Goal: Use online tool/utility: Utilize a website feature to perform a specific function

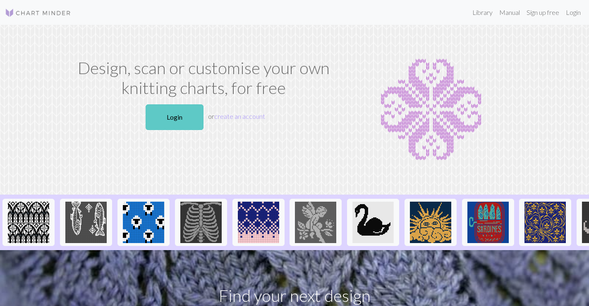
click at [182, 119] on link "Login" at bounding box center [175, 117] width 58 height 26
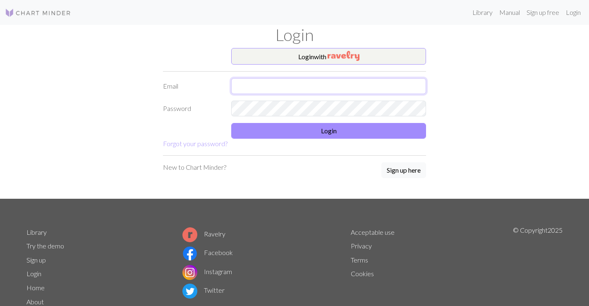
type input "[PERSON_NAME][EMAIL_ADDRESS][DOMAIN_NAME]"
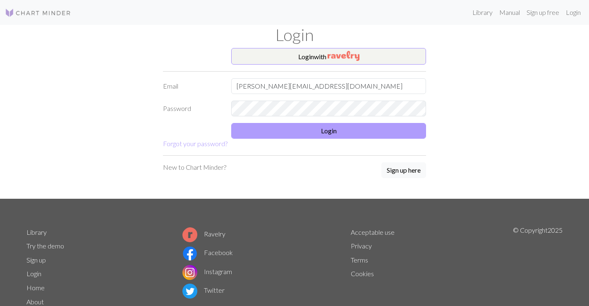
click at [292, 133] on button "Login" at bounding box center [328, 131] width 195 height 16
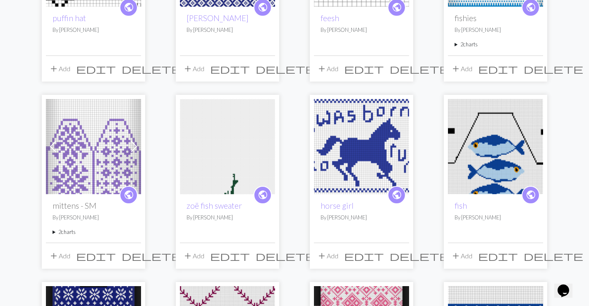
scroll to position [203, 0]
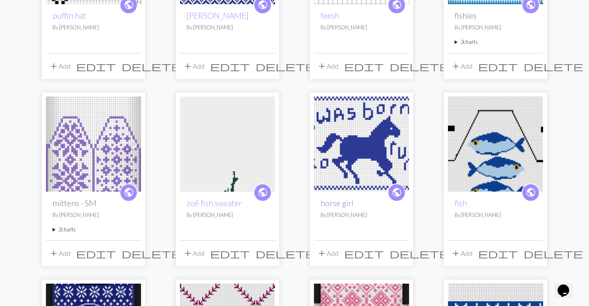
click at [342, 202] on link "horse girl" at bounding box center [336, 203] width 33 height 10
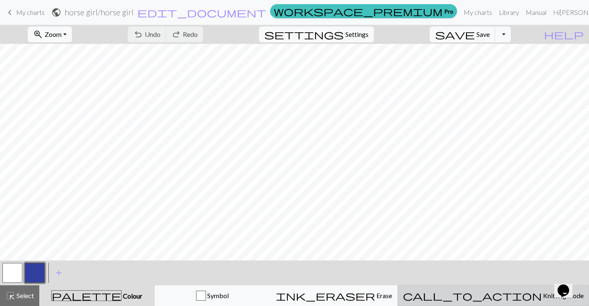
click at [490, 287] on button "call_to_action Knitting mode Knitting mode" at bounding box center [492, 295] width 191 height 21
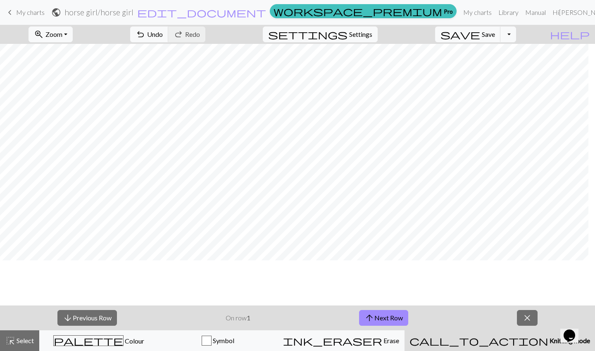
scroll to position [181, 0]
click at [367, 305] on span "arrow_upward" at bounding box center [370, 318] width 10 height 12
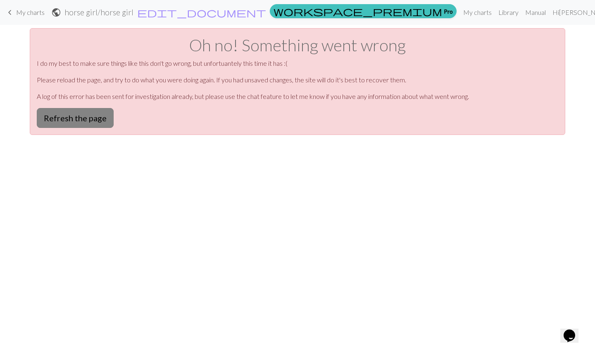
click at [83, 115] on button "Refresh the page" at bounding box center [75, 118] width 77 height 20
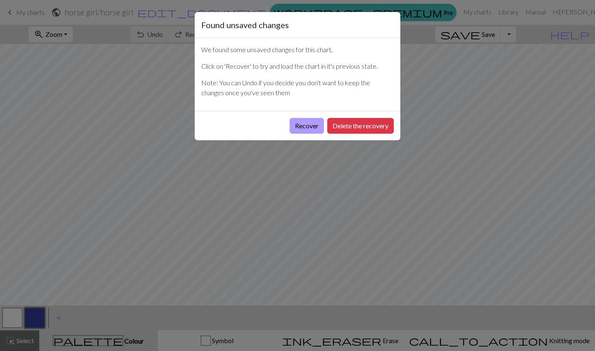
click at [310, 124] on button "Recover" at bounding box center [307, 126] width 34 height 16
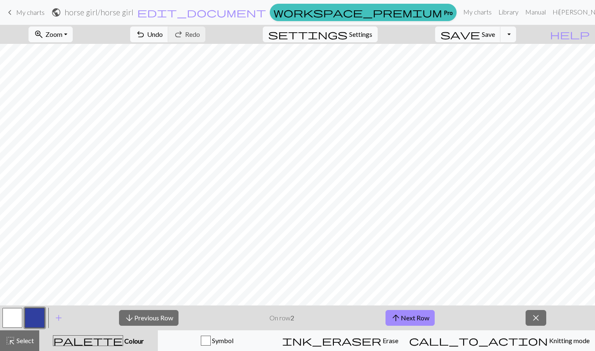
scroll to position [181, 0]
click at [411, 319] on button "arrow_upward Next Row" at bounding box center [410, 318] width 49 height 16
click at [417, 321] on button "arrow_upward Next Row" at bounding box center [410, 318] width 49 height 16
click at [416, 318] on button "arrow_upward Next Row" at bounding box center [410, 318] width 49 height 16
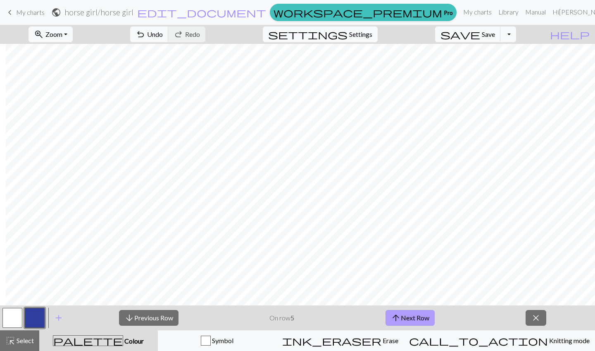
scroll to position [181, 88]
click at [403, 310] on button "arrow_upward Next Row" at bounding box center [410, 318] width 49 height 16
click at [418, 312] on button "arrow_upward Next Row" at bounding box center [410, 318] width 49 height 16
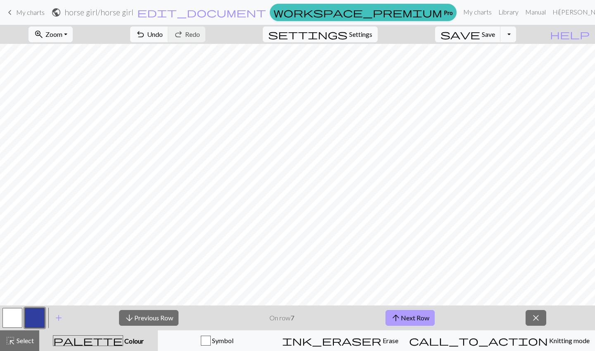
click at [416, 318] on button "arrow_upward Next Row" at bounding box center [410, 318] width 49 height 16
click at [411, 318] on button "arrow_upward Next Row" at bounding box center [410, 318] width 49 height 16
click at [416, 318] on button "arrow_upward Next Row" at bounding box center [410, 318] width 49 height 16
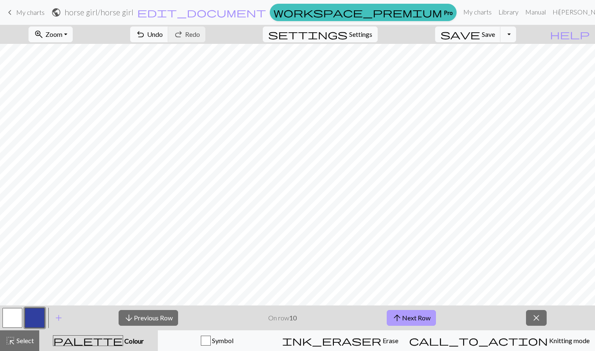
click at [420, 318] on button "arrow_upward Next Row" at bounding box center [411, 318] width 49 height 16
click at [424, 315] on button "arrow_upward Next Row" at bounding box center [411, 318] width 49 height 16
click at [420, 323] on button "arrow_upward Next Row" at bounding box center [411, 318] width 49 height 16
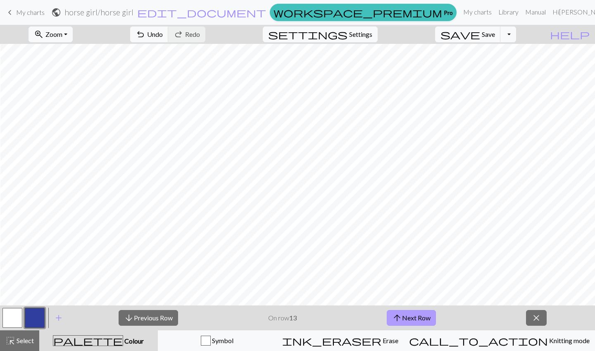
scroll to position [181, 109]
click at [425, 317] on button "arrow_upward Next Row" at bounding box center [411, 318] width 49 height 16
click at [416, 313] on button "arrow_upward Next Row" at bounding box center [411, 318] width 49 height 16
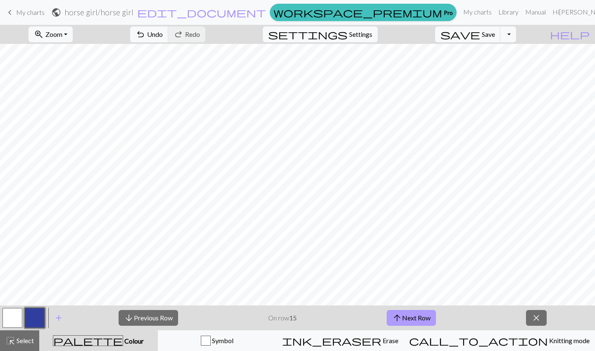
click at [419, 313] on button "arrow_upward Next Row" at bounding box center [411, 318] width 49 height 16
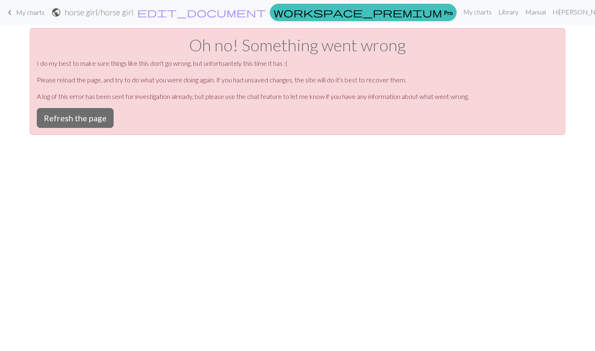
scroll to position [0, 0]
click at [55, 123] on button "Refresh the page" at bounding box center [75, 118] width 77 height 20
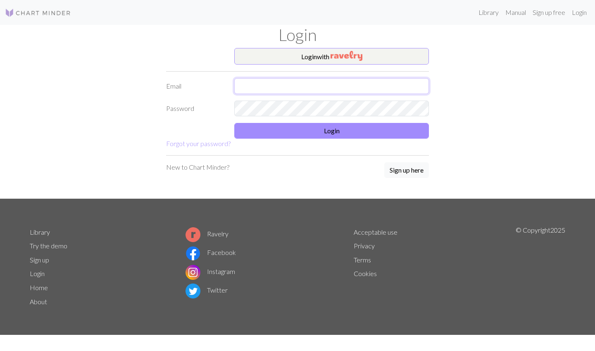
type input "[PERSON_NAME][EMAIL_ADDRESS][DOMAIN_NAME]"
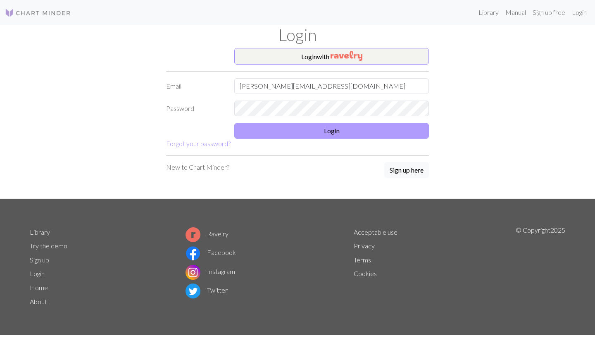
click at [349, 132] on button "Login" at bounding box center [331, 131] width 195 height 16
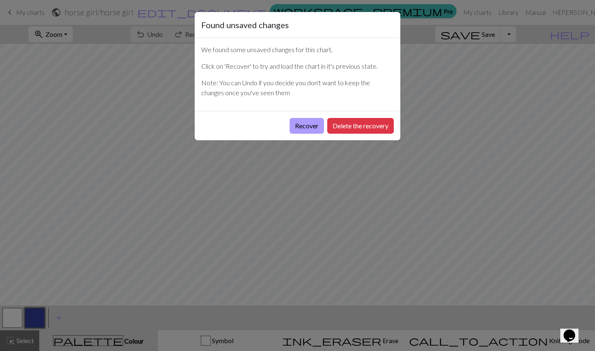
click at [300, 127] on button "Recover" at bounding box center [307, 126] width 34 height 16
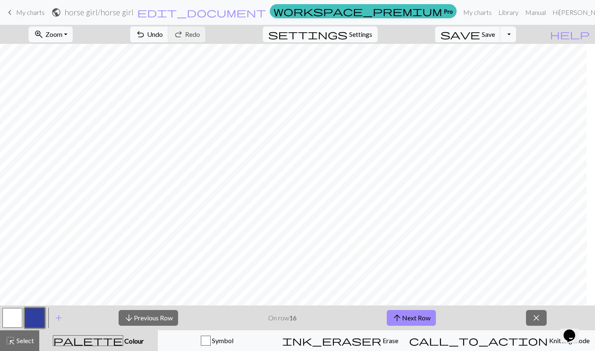
scroll to position [181, 1]
click at [423, 315] on button "arrow_upward Next Row" at bounding box center [411, 318] width 49 height 16
click at [410, 322] on button "arrow_upward Next Row" at bounding box center [411, 318] width 49 height 16
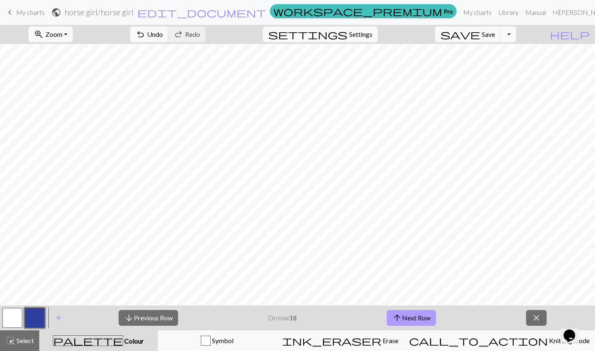
click at [404, 315] on button "arrow_upward Next Row" at bounding box center [411, 318] width 49 height 16
click at [418, 310] on button "arrow_upward Next Row" at bounding box center [411, 318] width 49 height 16
click at [407, 320] on button "arrow_upward Next Row" at bounding box center [411, 318] width 49 height 16
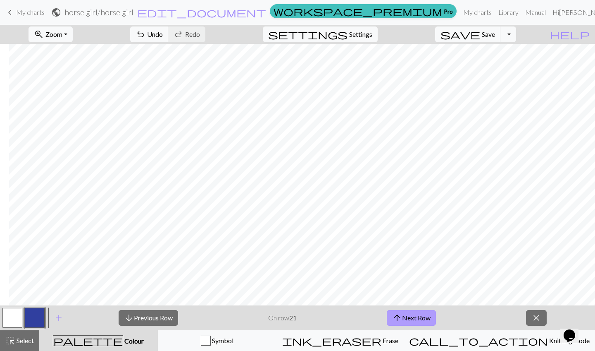
scroll to position [136, 104]
click at [401, 313] on span "arrow_upward" at bounding box center [397, 318] width 10 height 12
click at [404, 310] on button "arrow_upward Next Row" at bounding box center [411, 318] width 49 height 16
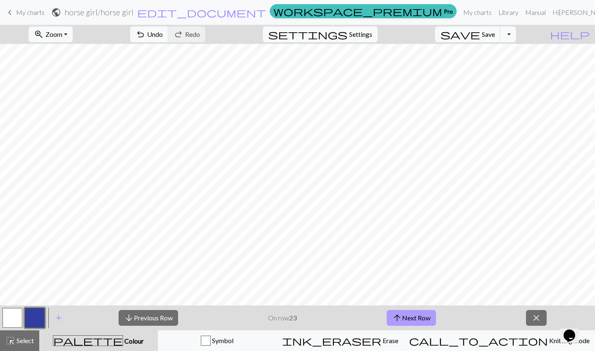
click at [410, 315] on button "arrow_upward Next Row" at bounding box center [411, 318] width 49 height 16
click at [419, 317] on button "arrow_upward Next Row" at bounding box center [411, 318] width 49 height 16
click at [417, 318] on button "arrow_upward Next Row" at bounding box center [411, 318] width 49 height 16
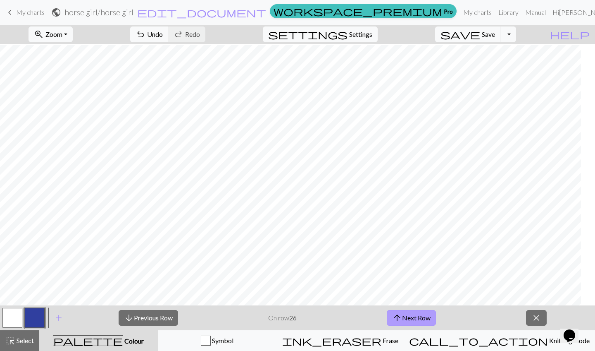
scroll to position [103, 0]
click at [416, 315] on button "arrow_upward Next Row" at bounding box center [411, 318] width 49 height 16
click at [423, 320] on button "arrow_upward Next Row" at bounding box center [411, 318] width 49 height 16
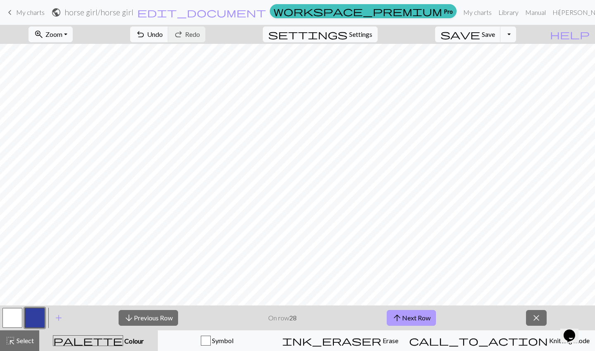
click at [418, 320] on button "arrow_upward Next Row" at bounding box center [411, 318] width 49 height 16
click at [426, 321] on button "arrow_upward Next Row" at bounding box center [411, 318] width 49 height 16
click at [413, 322] on button "arrow_upward Next Row" at bounding box center [411, 318] width 49 height 16
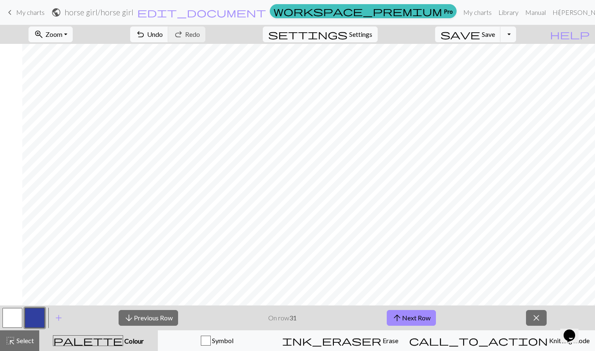
scroll to position [69, 99]
click at [415, 314] on button "arrow_upward Next Row" at bounding box center [411, 318] width 49 height 16
click at [418, 317] on button "arrow_upward Next Row" at bounding box center [411, 318] width 49 height 16
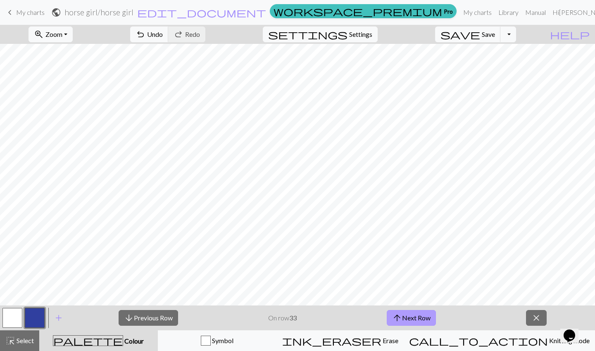
click at [417, 316] on button "arrow_upward Next Row" at bounding box center [411, 318] width 49 height 16
click at [418, 317] on button "arrow_upward Next Row" at bounding box center [411, 318] width 49 height 16
click at [413, 320] on button "arrow_upward Next Row" at bounding box center [411, 318] width 49 height 16
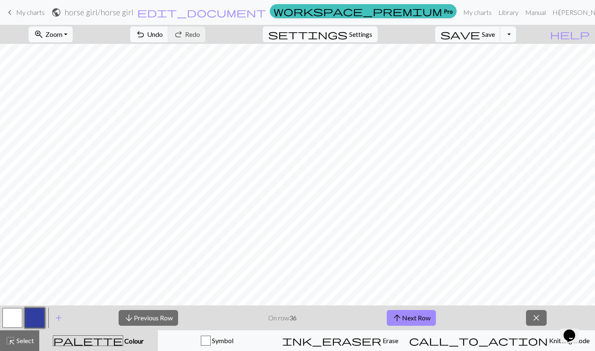
scroll to position [6, 0]
click at [400, 319] on span "arrow_upward" at bounding box center [397, 318] width 10 height 12
click at [426, 312] on button "arrow_upward Next Row" at bounding box center [411, 318] width 49 height 16
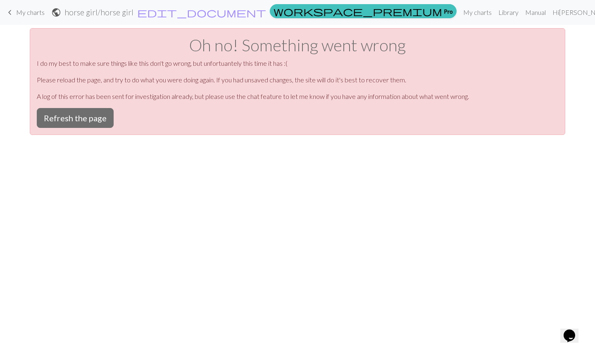
click at [74, 107] on div "Oh no! Something went wrong I do my best to make sure things like this don't go…" at bounding box center [298, 81] width 536 height 107
click at [81, 123] on button "Refresh the page" at bounding box center [75, 118] width 77 height 20
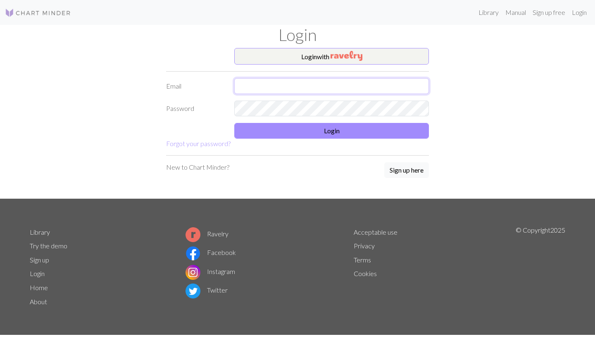
type input "[PERSON_NAME][EMAIL_ADDRESS][DOMAIN_NAME]"
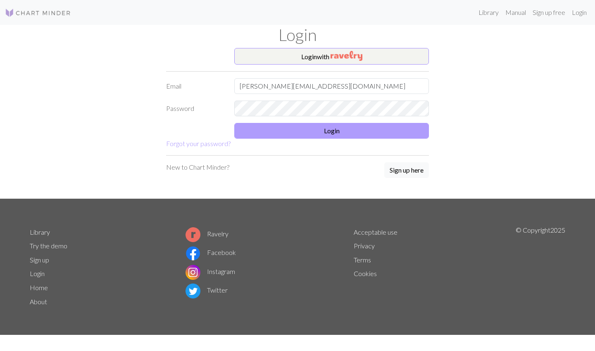
click at [312, 133] on button "Login" at bounding box center [331, 131] width 195 height 16
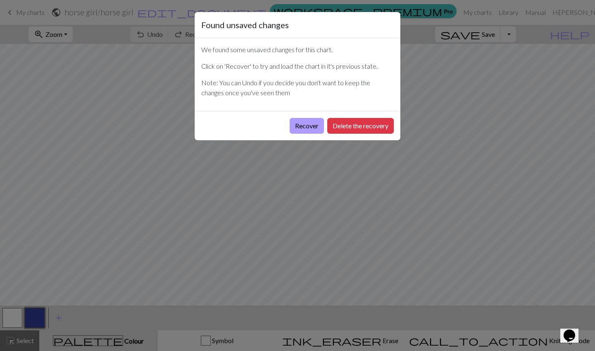
click at [307, 120] on button "Recover" at bounding box center [307, 126] width 34 height 16
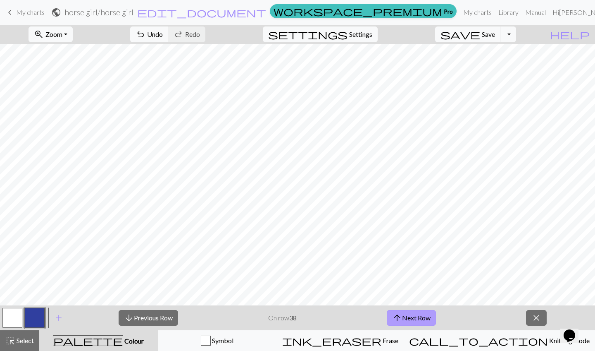
click at [401, 313] on span "arrow_upward" at bounding box center [397, 318] width 10 height 12
click at [414, 318] on button "arrow_upward Next Row" at bounding box center [411, 318] width 49 height 16
click at [414, 320] on button "arrow_upward Next Row" at bounding box center [411, 318] width 49 height 16
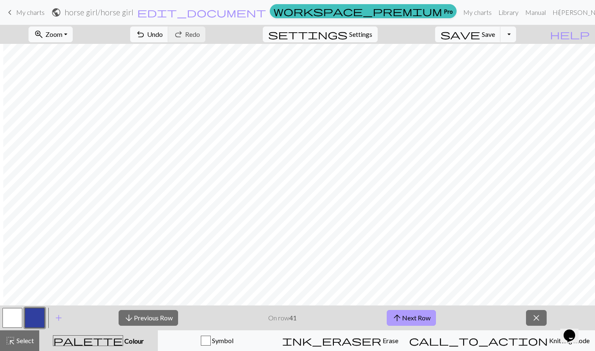
scroll to position [0, 109]
click at [418, 317] on button "arrow_upward Next Row" at bounding box center [411, 318] width 49 height 16
click at [413, 315] on button "arrow_upward Next Row" at bounding box center [411, 318] width 49 height 16
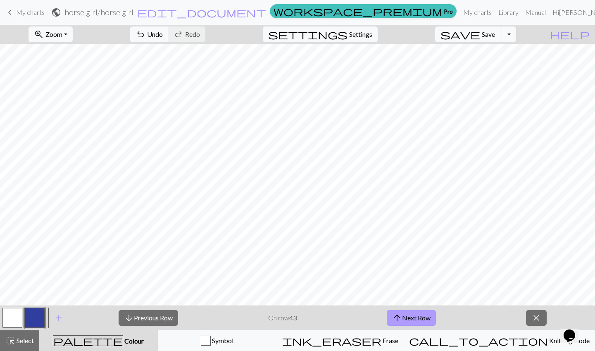
click at [425, 312] on button "arrow_upward Next Row" at bounding box center [411, 318] width 49 height 16
click at [404, 325] on button "arrow_upward Next Row" at bounding box center [411, 318] width 49 height 16
click at [419, 313] on button "arrow_upward Next Row" at bounding box center [411, 318] width 49 height 16
click at [417, 318] on button "arrow_upward Next Row" at bounding box center [411, 318] width 49 height 16
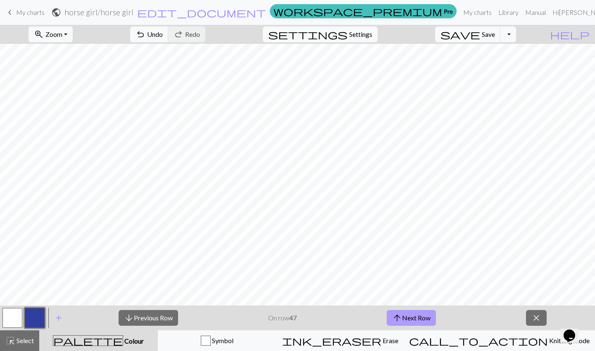
click at [416, 317] on button "arrow_upward Next Row" at bounding box center [411, 318] width 49 height 16
click at [421, 315] on button "arrow_upward Next Row" at bounding box center [411, 318] width 49 height 16
